Goal: Information Seeking & Learning: Learn about a topic

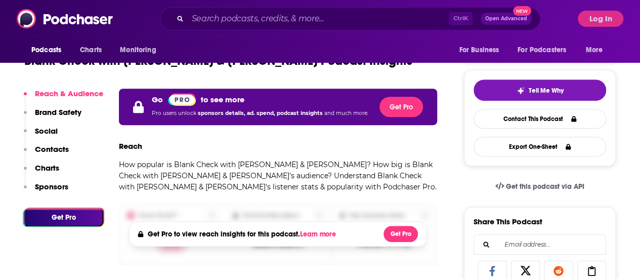
scroll to position [101, 0]
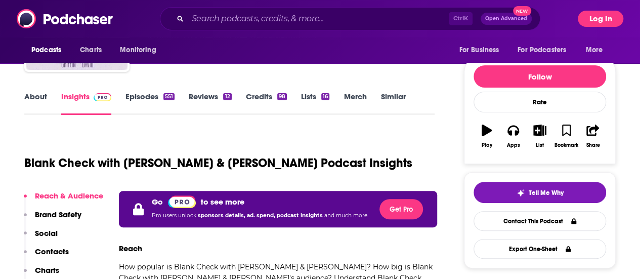
click at [593, 23] on button "Log In" at bounding box center [601, 19] width 46 height 16
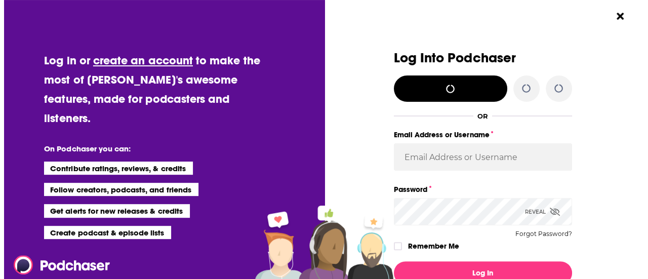
scroll to position [0, 0]
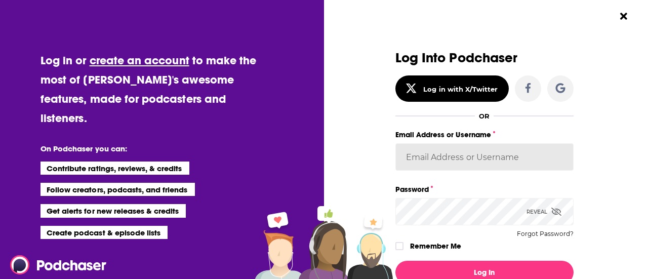
click at [459, 162] on input "Email Address or Username" at bounding box center [484, 156] width 178 height 27
type input "RebRoz5"
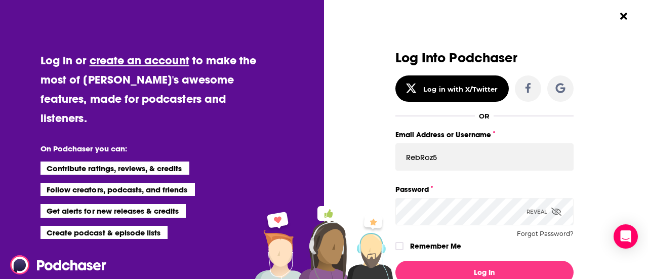
click at [395, 261] on button "Log In" at bounding box center [484, 272] width 178 height 23
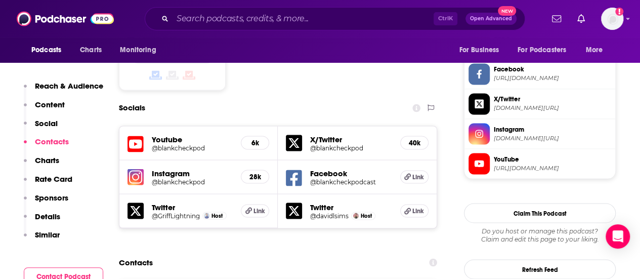
scroll to position [911, 0]
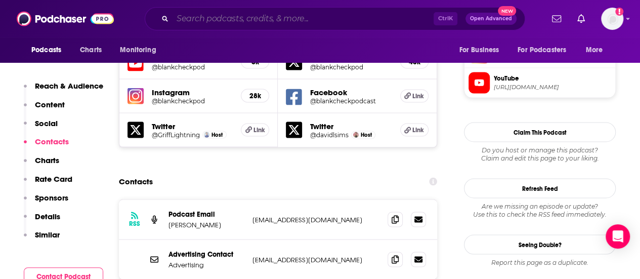
click at [202, 22] on input "Search podcasts, credits, & more..." at bounding box center [303, 19] width 261 height 16
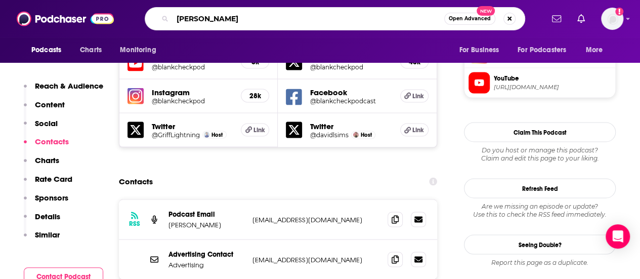
type input "ion pack"
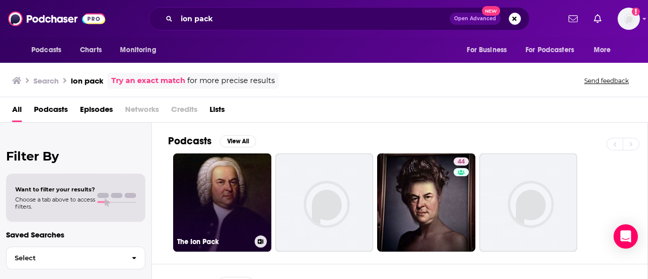
click at [257, 182] on link "The Ion Pack" at bounding box center [222, 202] width 98 height 98
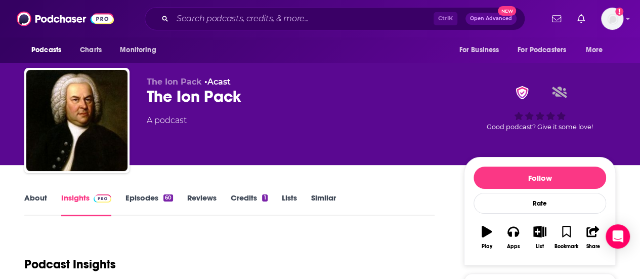
drag, startPoint x: 257, startPoint y: 182, endPoint x: 189, endPoint y: 157, distance: 72.5
click at [189, 157] on div "The Ion Pack • Acast The Ion Pack A podcast" at bounding box center [297, 117] width 301 height 81
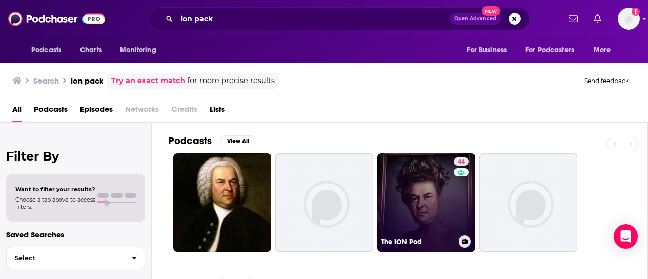
click at [416, 181] on link "44 The ION Pod" at bounding box center [426, 202] width 98 height 98
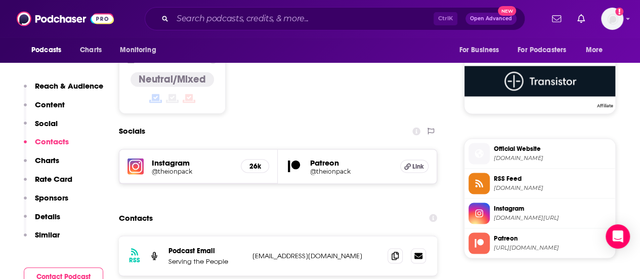
scroll to position [911, 0]
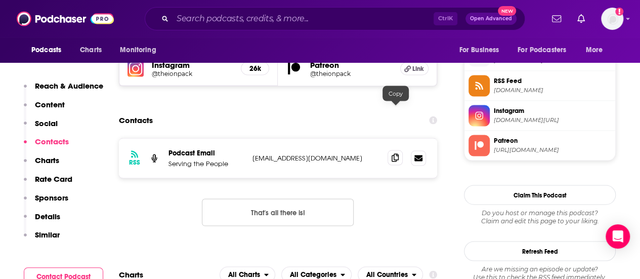
click at [393, 153] on icon at bounding box center [395, 157] width 7 height 8
drag, startPoint x: 2, startPoint y: 112, endPoint x: 74, endPoint y: 2, distance: 131.7
